Goal: Information Seeking & Learning: Learn about a topic

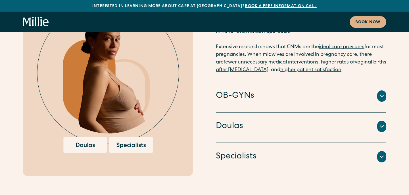
scroll to position [1509, 0]
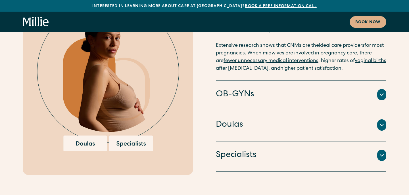
click at [381, 122] on icon at bounding box center [381, 125] width 7 height 7
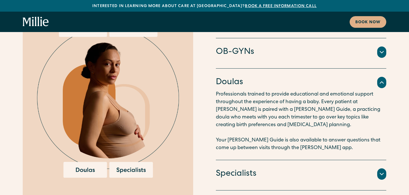
scroll to position [1484, 0]
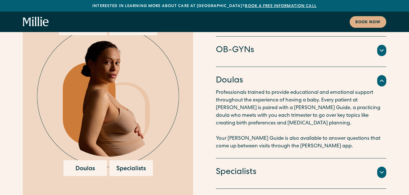
click at [383, 169] on icon at bounding box center [381, 172] width 7 height 7
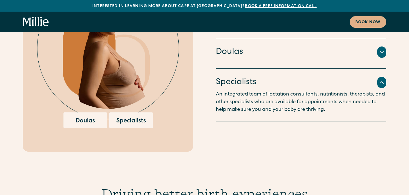
scroll to position [1537, 0]
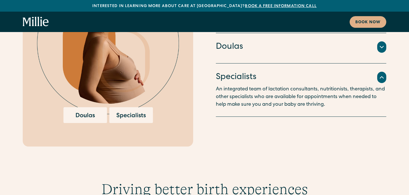
click at [134, 76] on img at bounding box center [108, 44] width 142 height 157
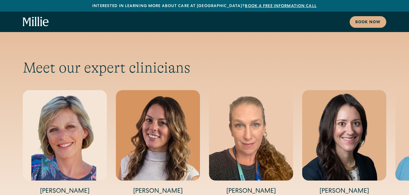
scroll to position [1877, 0]
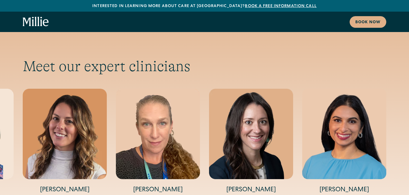
click at [237, 186] on h4 "[PERSON_NAME]" at bounding box center [251, 190] width 84 height 9
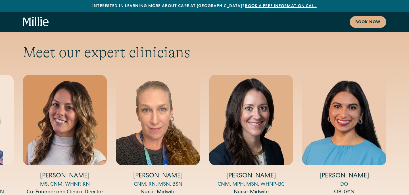
scroll to position [1890, 0]
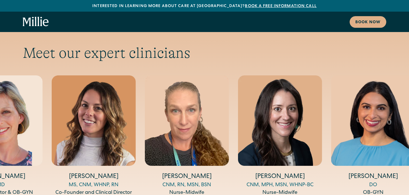
click at [266, 144] on div "[PERSON_NAME] CNM, MPH, MSN, WHNP-BC Nurse-Midwife" at bounding box center [280, 137] width 84 height 122
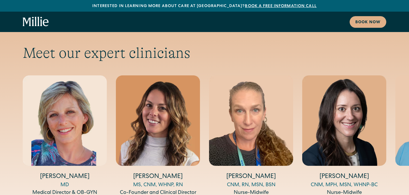
click at [342, 173] on h4 "[PERSON_NAME]" at bounding box center [344, 177] width 84 height 9
click at [341, 173] on h4 "[PERSON_NAME]" at bounding box center [344, 177] width 84 height 9
click at [342, 106] on img "4 / 5" at bounding box center [344, 121] width 84 height 91
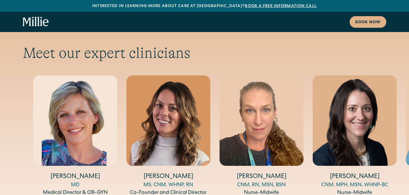
click at [351, 143] on div "[PERSON_NAME] CNM, MPH, MSN, WHNP-BC Nurse-Midwife" at bounding box center [355, 137] width 84 height 122
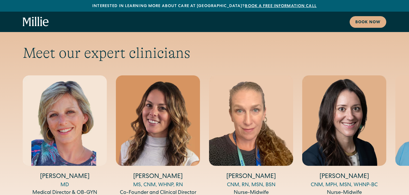
click at [365, 173] on h4 "[PERSON_NAME]" at bounding box center [344, 177] width 84 height 9
click at [357, 173] on h4 "[PERSON_NAME]" at bounding box center [344, 177] width 84 height 9
